Goal: Information Seeking & Learning: Learn about a topic

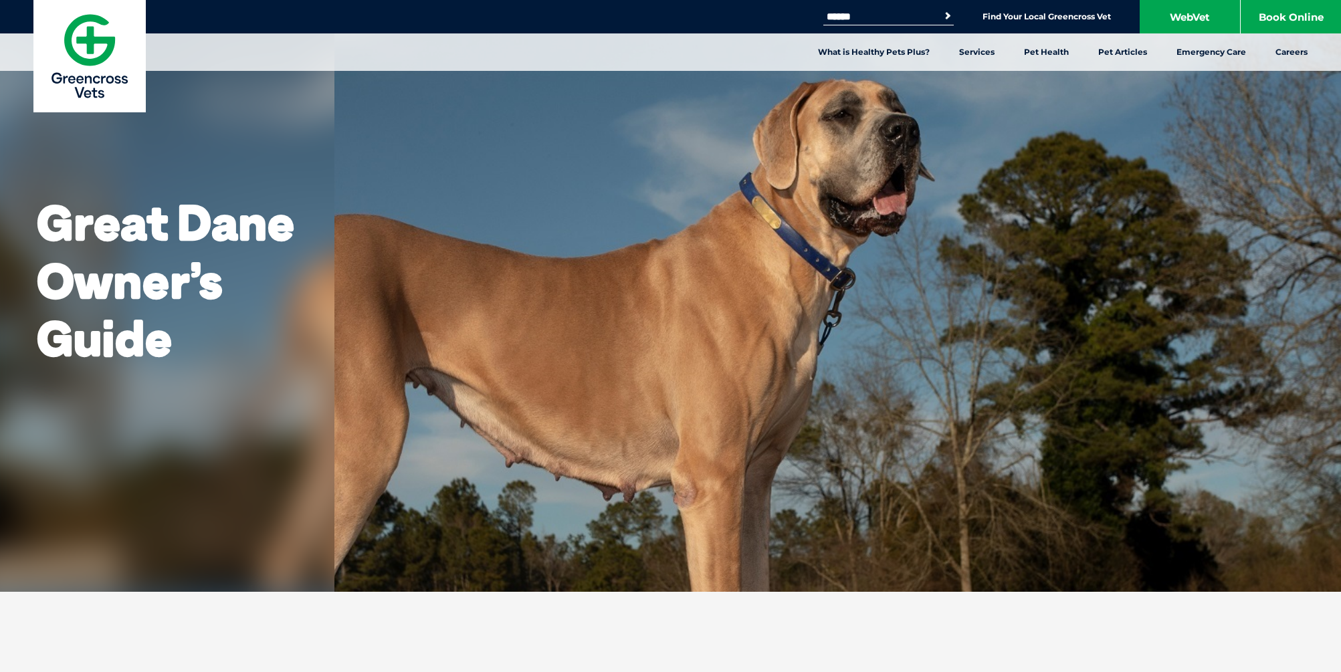
click at [874, 13] on input "Search for:" at bounding box center [880, 16] width 114 height 11
type input "*******"
click at [941, 9] on button "Search" at bounding box center [947, 15] width 13 height 13
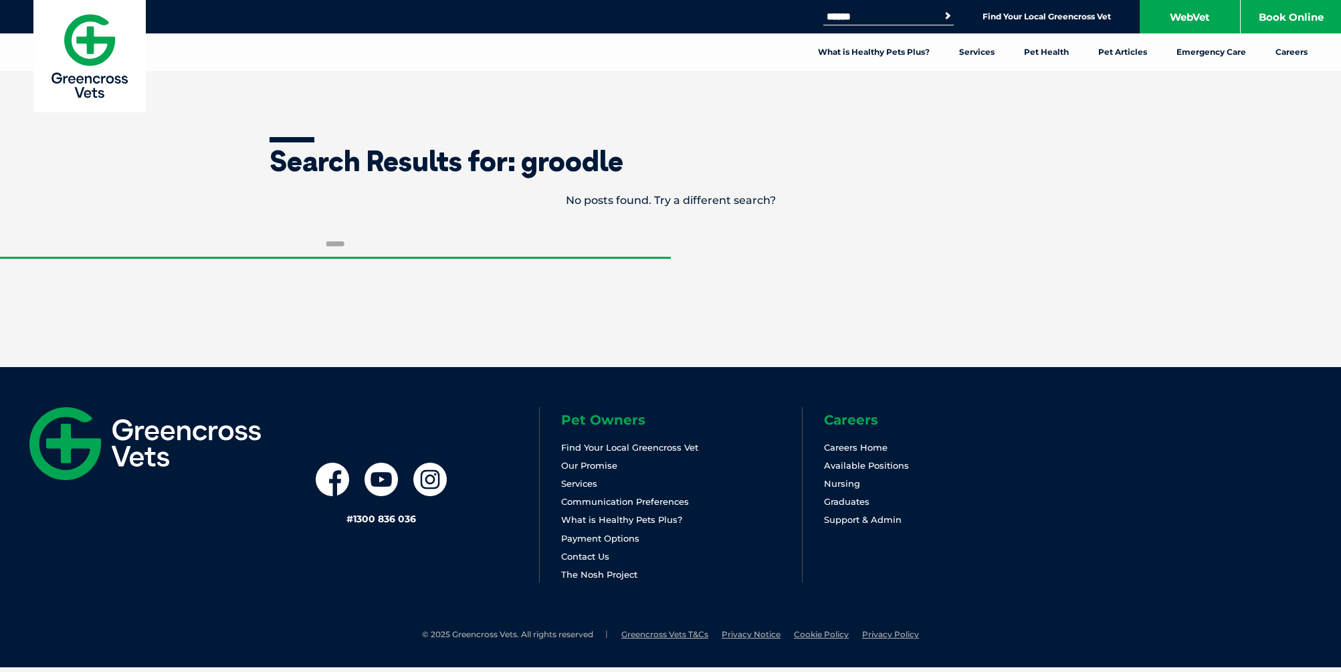
click at [885, 13] on input "Search for:" at bounding box center [880, 16] width 114 height 11
